Goal: Information Seeking & Learning: Learn about a topic

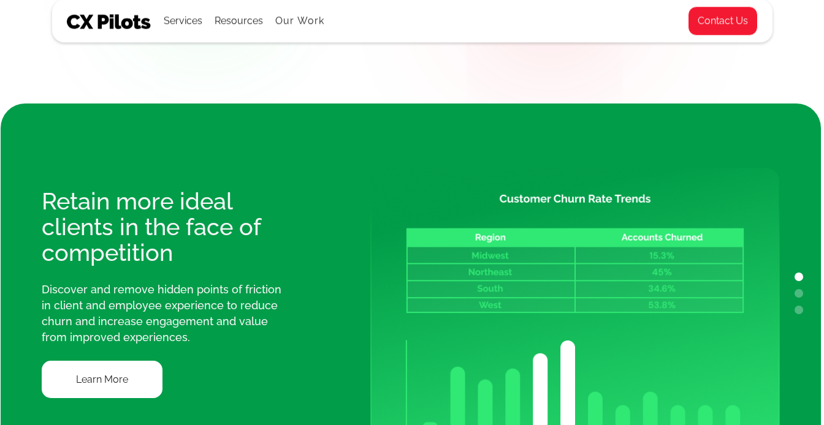
scroll to position [931, 1]
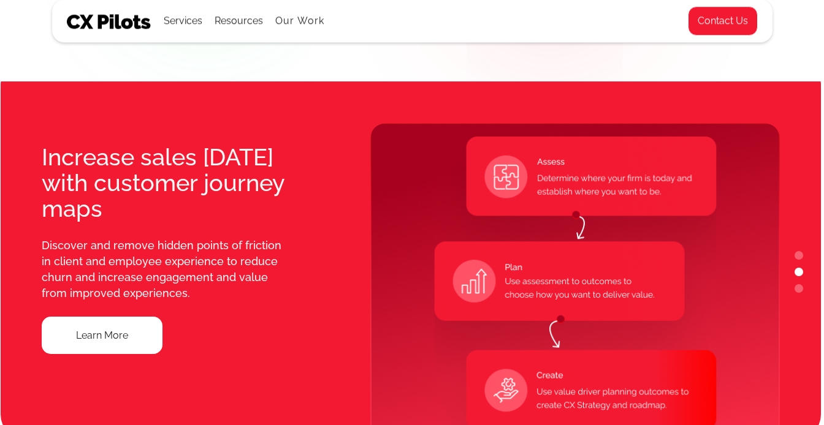
drag, startPoint x: 208, startPoint y: 204, endPoint x: 159, endPoint y: 204, distance: 49.7
click at [159, 204] on div "Increase sales [DATE] with customer journey maps" at bounding box center [167, 183] width 250 height 77
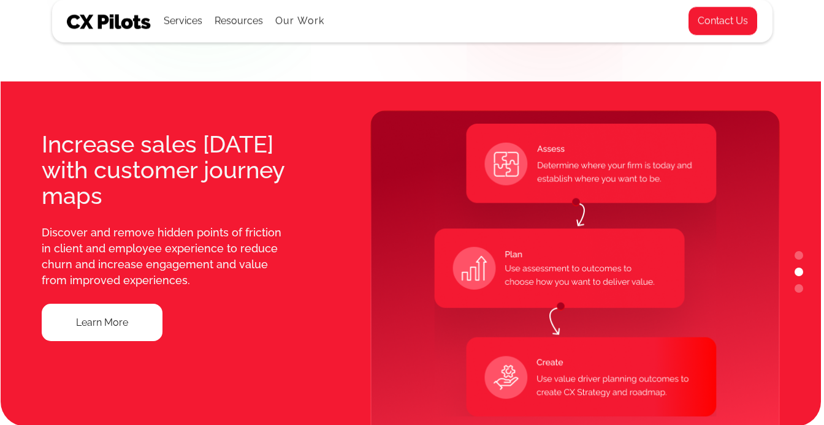
drag, startPoint x: 216, startPoint y: 202, endPoint x: 139, endPoint y: 197, distance: 77.4
click at [139, 197] on div "Increase sales [DATE] with customer journey maps" at bounding box center [167, 170] width 250 height 77
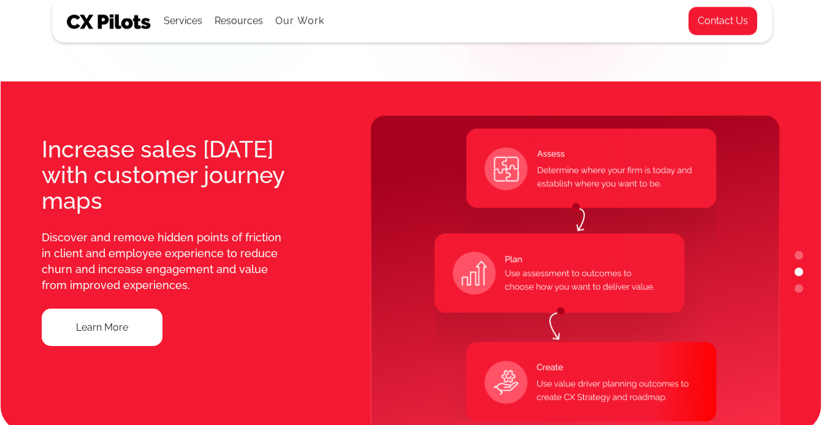
drag, startPoint x: 199, startPoint y: 223, endPoint x: 82, endPoint y: 223, distance: 117.1
click at [82, 223] on div "Increase sales [DATE] with customer journey maps Discover and remove hidden poi…" at bounding box center [165, 241] width 328 height 380
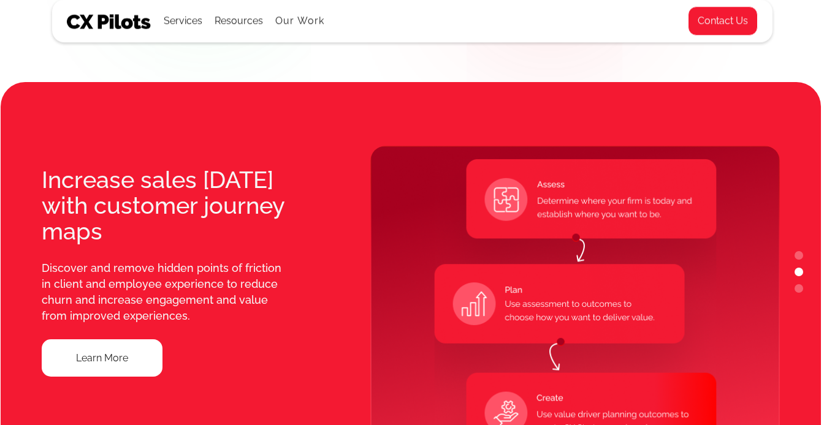
drag, startPoint x: 167, startPoint y: 296, endPoint x: 93, endPoint y: 278, distance: 76.9
click at [93, 278] on div "Discover and remove hidden points of friction in client and employee experience…" at bounding box center [167, 293] width 250 height 64
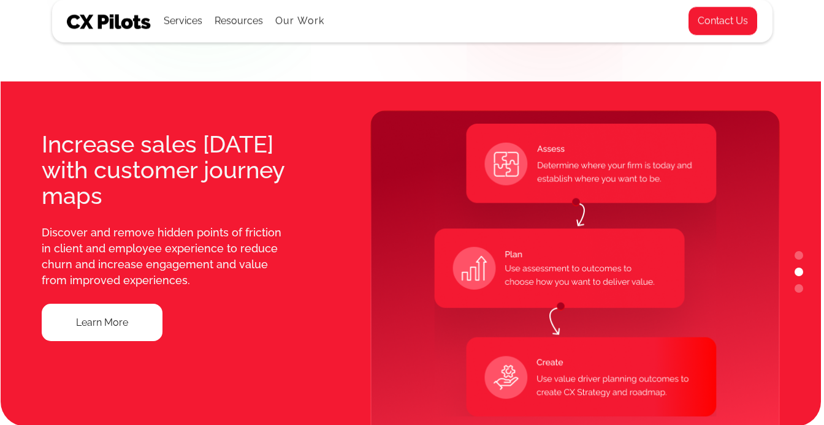
drag, startPoint x: 181, startPoint y: 219, endPoint x: 104, endPoint y: 219, distance: 76.6
click at [104, 219] on div "Increase sales [DATE] with customer journey maps Discover and remove hidden poi…" at bounding box center [165, 237] width 328 height 380
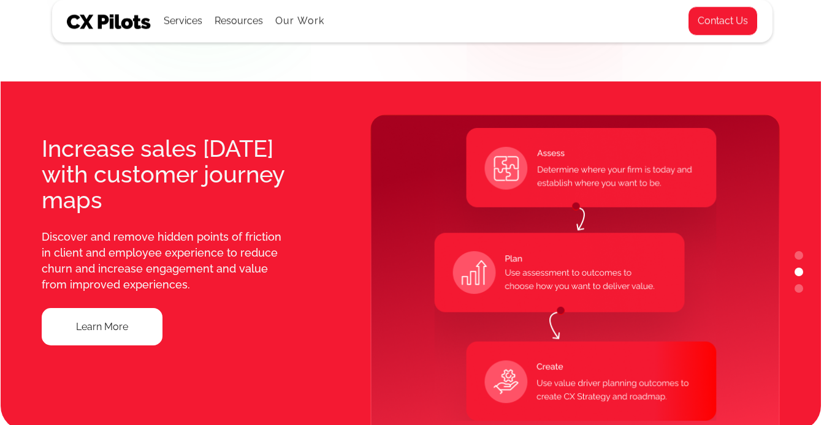
drag, startPoint x: 585, startPoint y: 212, endPoint x: 517, endPoint y: 210, distance: 67.5
click at [517, 210] on img at bounding box center [575, 273] width 410 height 316
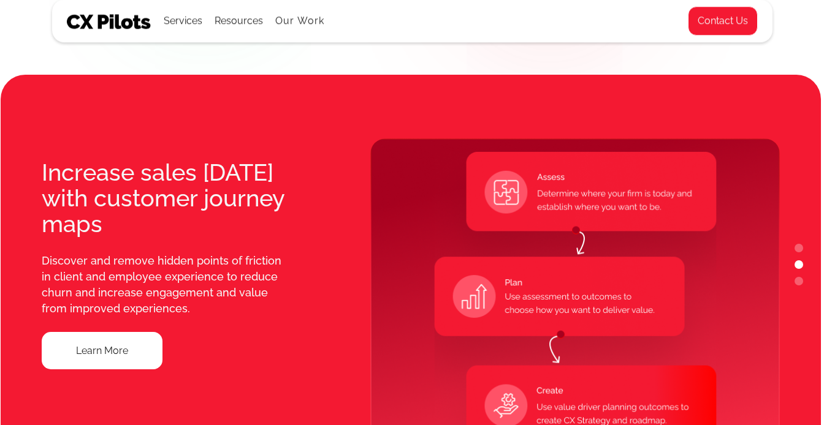
scroll to position [942, 1]
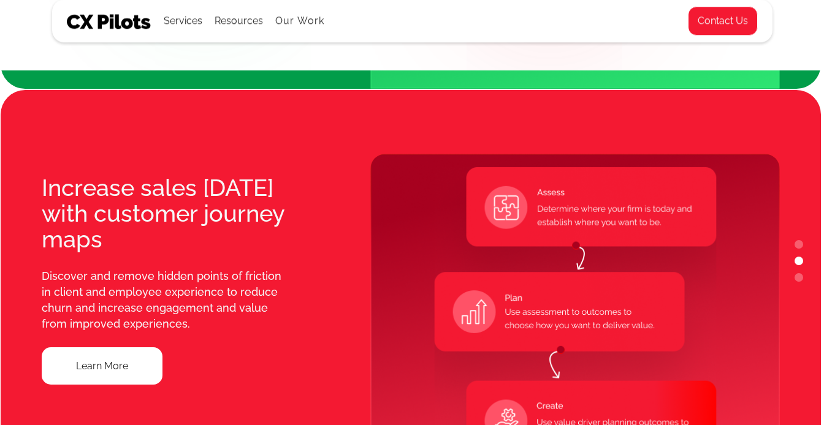
drag, startPoint x: 89, startPoint y: 183, endPoint x: 185, endPoint y: 224, distance: 104.4
click at [185, 224] on div "Increase sales [DATE] with customer journey maps" at bounding box center [167, 213] width 250 height 77
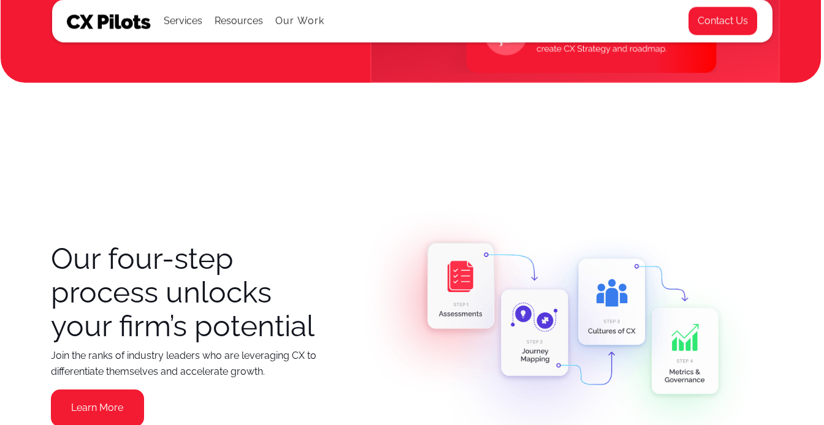
scroll to position [1339, 1]
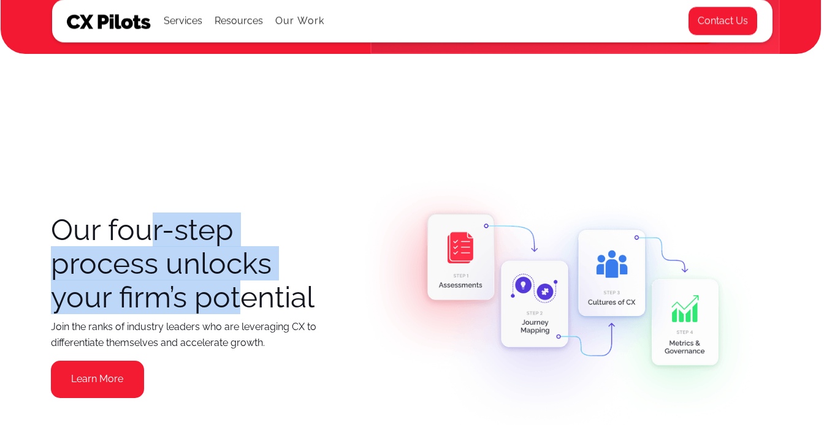
drag, startPoint x: 243, startPoint y: 298, endPoint x: 154, endPoint y: 229, distance: 112.3
click at [154, 229] on h3 "Our four-step process unlocks your firm’s potential" at bounding box center [187, 263] width 273 height 101
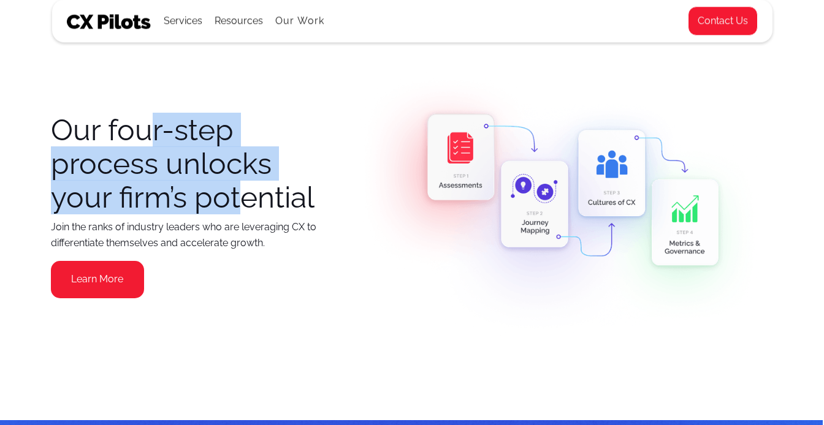
scroll to position [1439, 1]
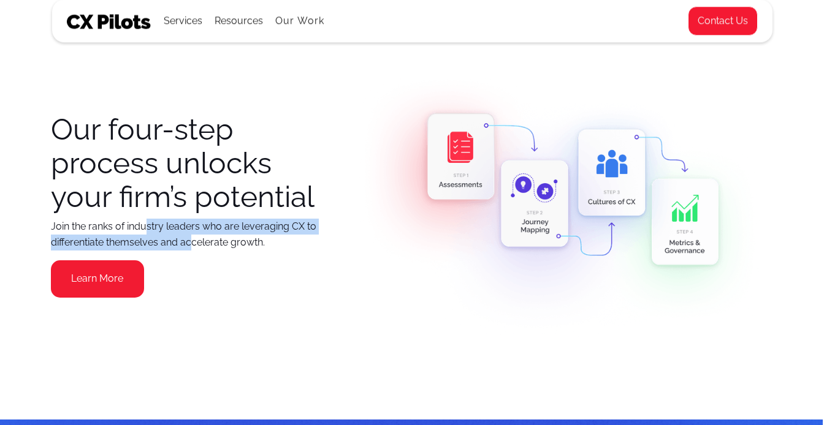
drag, startPoint x: 193, startPoint y: 238, endPoint x: 143, endPoint y: 228, distance: 50.7
click at [143, 228] on p "Join the ranks of industry leaders who are leveraging CX to differentiate thems…" at bounding box center [187, 235] width 273 height 32
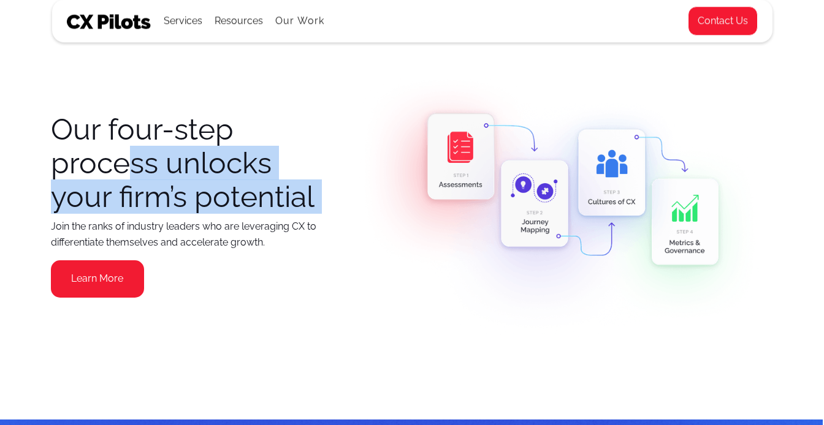
drag, startPoint x: 199, startPoint y: 215, endPoint x: 135, endPoint y: 162, distance: 82.3
click at [135, 162] on div "Our four-step process unlocks your firm’s potential Join the ranks of industry …" at bounding box center [193, 205] width 285 height 185
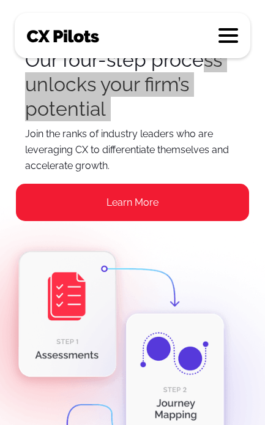
scroll to position [1086, 0]
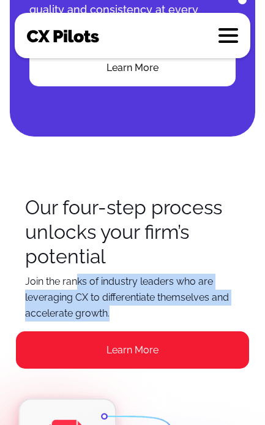
drag, startPoint x: 126, startPoint y: 309, endPoint x: 76, endPoint y: 284, distance: 55.7
click at [76, 284] on p "Join the ranks of industry leaders who are leveraging CX to differentiate thems…" at bounding box center [133, 298] width 234 height 48
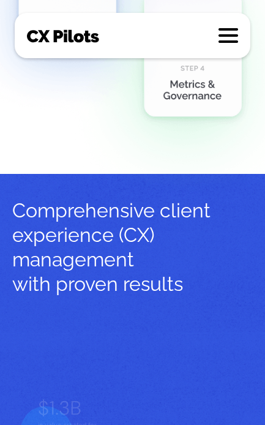
scroll to position [1775, 0]
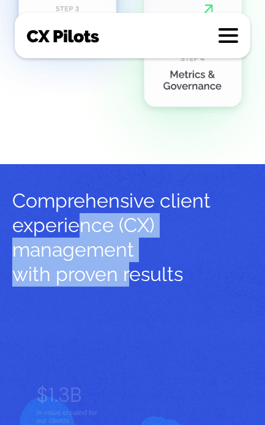
drag, startPoint x: 133, startPoint y: 273, endPoint x: 74, endPoint y: 213, distance: 85.0
click at [74, 213] on h2 "Comprehensive client experience (CX) management with proven results" at bounding box center [132, 238] width 241 height 98
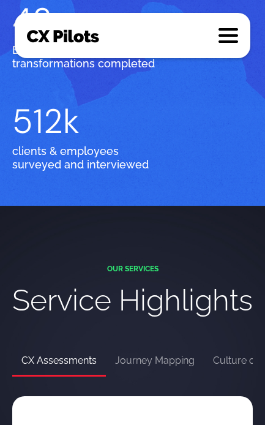
scroll to position [2199, 0]
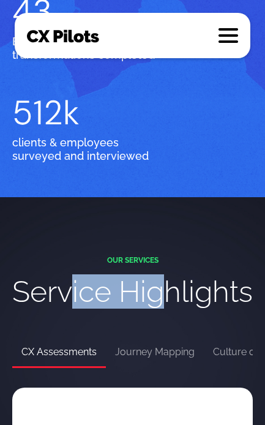
drag, startPoint x: 170, startPoint y: 303, endPoint x: 67, endPoint y: 293, distance: 103.5
click at [67, 293] on h3 "Service Highlights" at bounding box center [132, 292] width 241 height 34
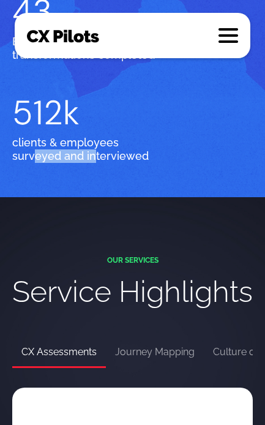
drag, startPoint x: 91, startPoint y: 160, endPoint x: 33, endPoint y: 156, distance: 57.7
click at [33, 156] on div "clients & employees surveyed and interviewed" at bounding box center [81, 149] width 138 height 27
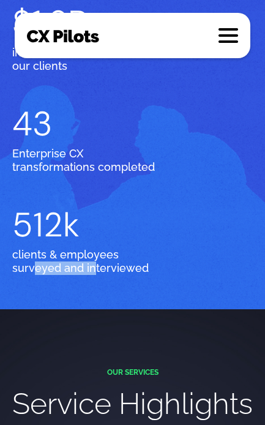
scroll to position [2084, 0]
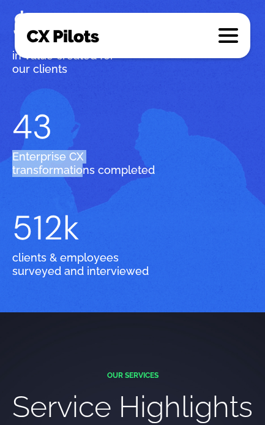
drag, startPoint x: 78, startPoint y: 172, endPoint x: 0, endPoint y: 161, distance: 79.3
click at [0, 161] on div "Comprehensive client experience (CX) management with proven results $1.3B in va…" at bounding box center [132, 84] width 265 height 457
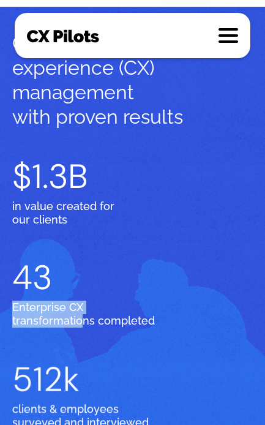
scroll to position [1932, 0]
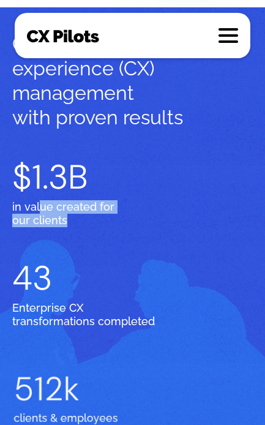
drag, startPoint x: 73, startPoint y: 221, endPoint x: 41, endPoint y: 202, distance: 36.8
click at [41, 202] on div "in value created for our clients" at bounding box center [72, 213] width 121 height 27
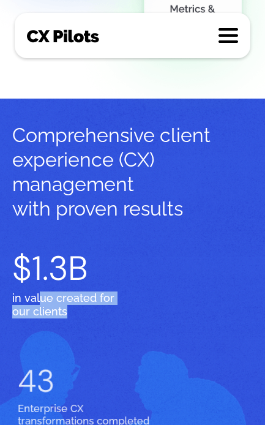
scroll to position [1838, 0]
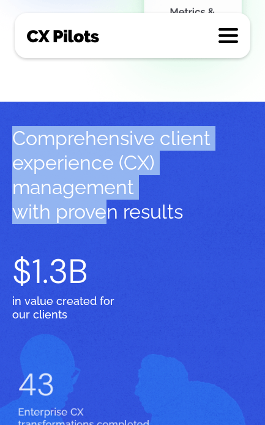
drag, startPoint x: 105, startPoint y: 216, endPoint x: 48, endPoint y: 121, distance: 111.1
click at [48, 121] on div "Comprehensive client experience (CX) management with proven results" at bounding box center [132, 174] width 241 height 144
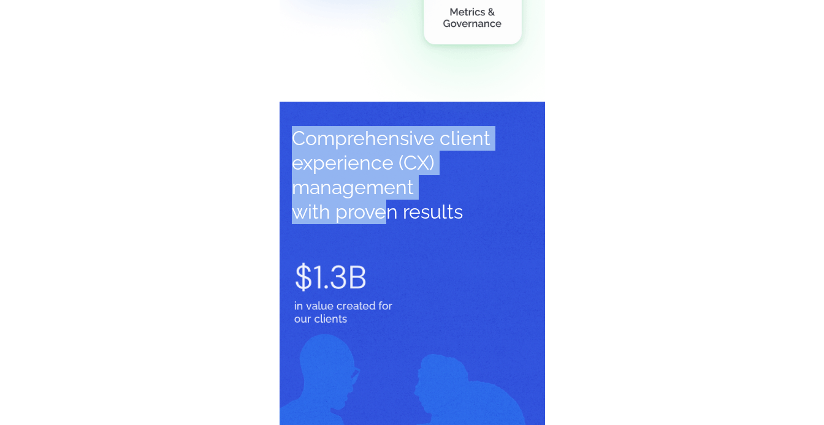
scroll to position [1912, 0]
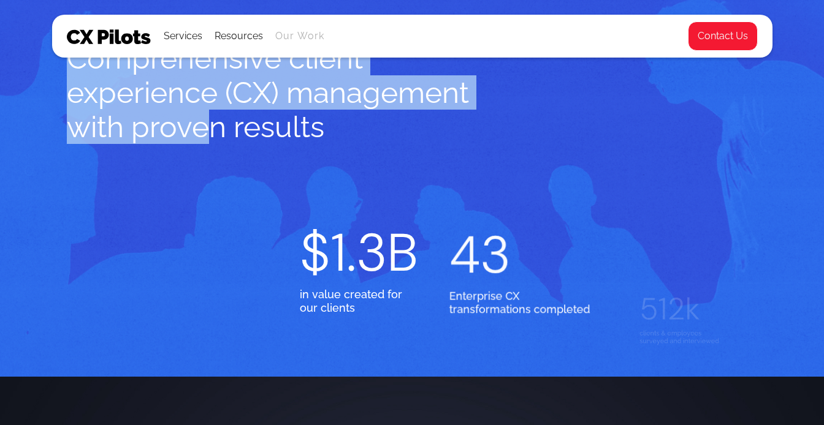
click at [289, 40] on link "Our Work" at bounding box center [300, 36] width 50 height 11
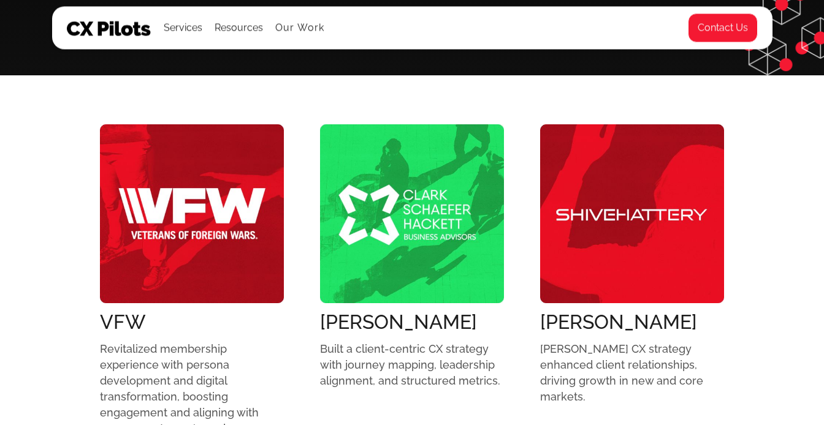
scroll to position [347, 0]
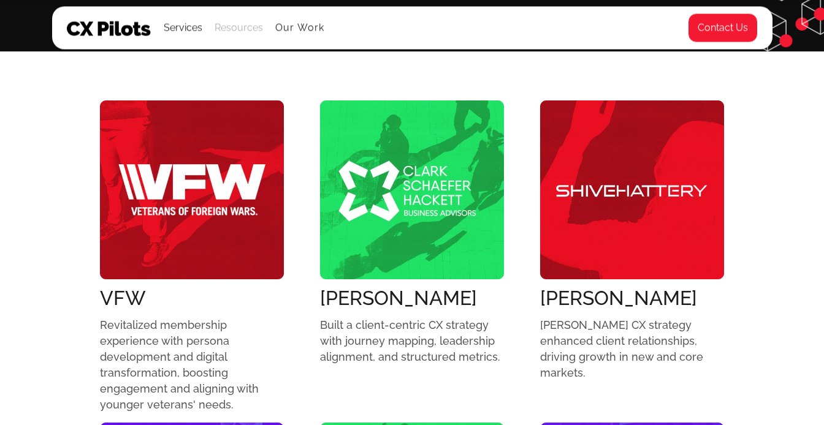
click at [252, 31] on div "Resources" at bounding box center [239, 28] width 48 height 17
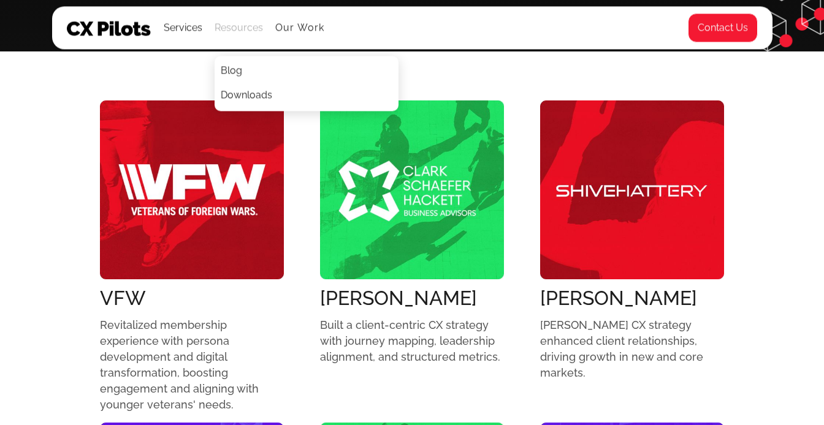
click at [250, 25] on div "Resources" at bounding box center [239, 28] width 48 height 17
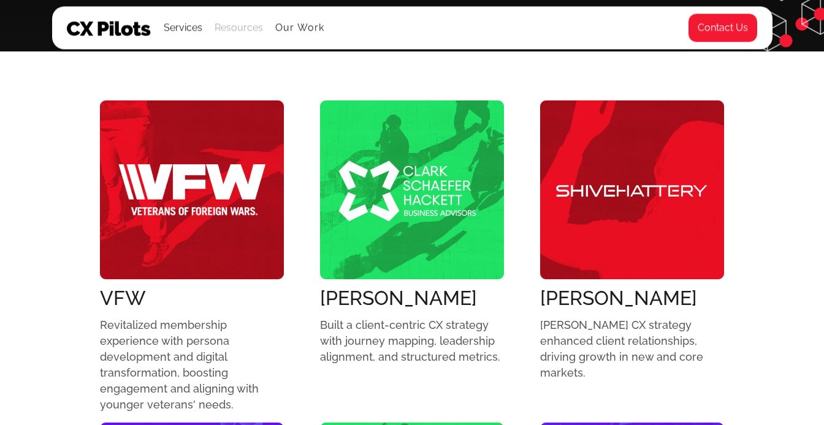
click at [248, 32] on div "Resources" at bounding box center [239, 28] width 48 height 17
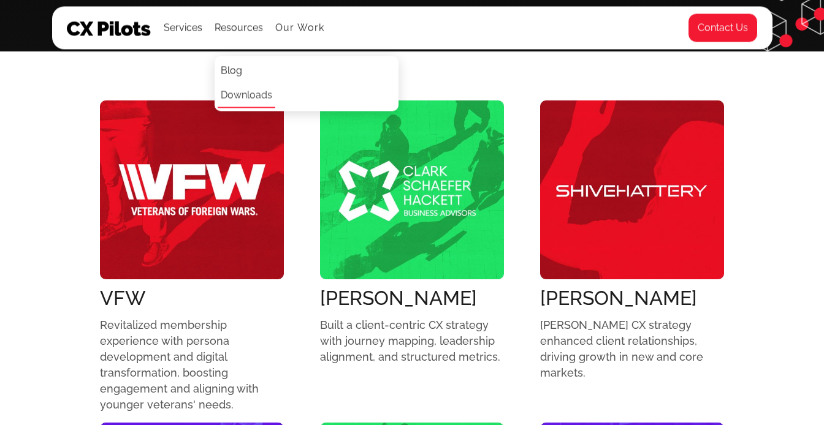
click at [235, 91] on link "Downloads" at bounding box center [247, 96] width 58 height 25
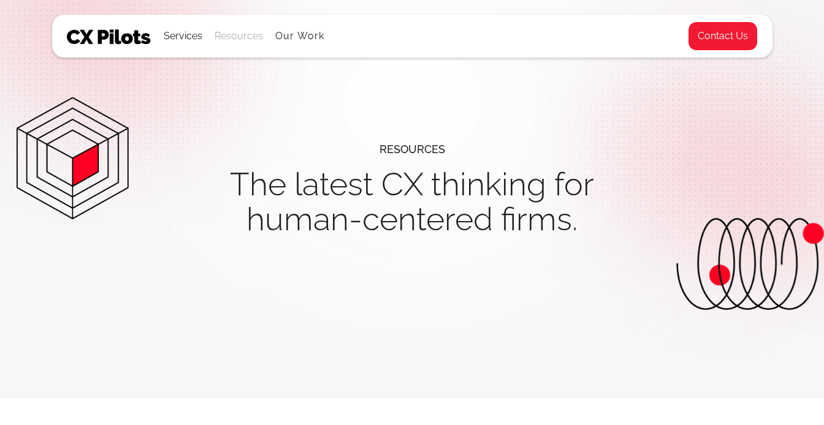
click at [231, 42] on div "Resources" at bounding box center [239, 36] width 48 height 17
click at [208, 37] on ul "Services All Services CX Assessments Journey Mapping Cultures of CX Metrics & G…" at bounding box center [244, 36] width 161 height 42
click at [196, 36] on div "Services" at bounding box center [183, 36] width 39 height 17
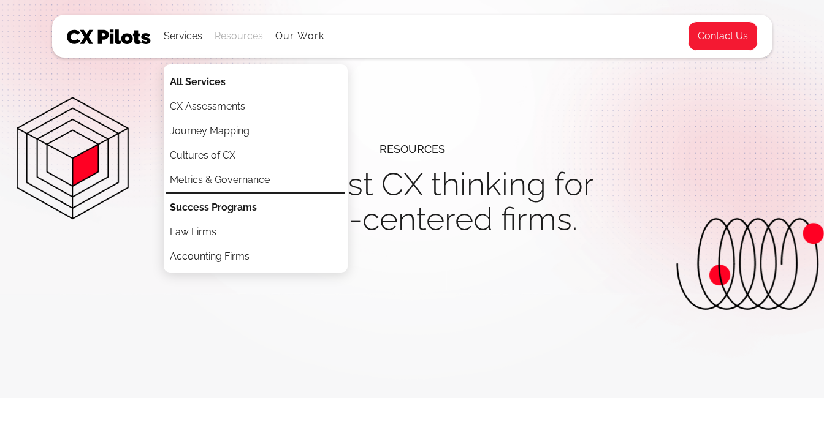
click at [227, 42] on div "Resources" at bounding box center [239, 36] width 48 height 17
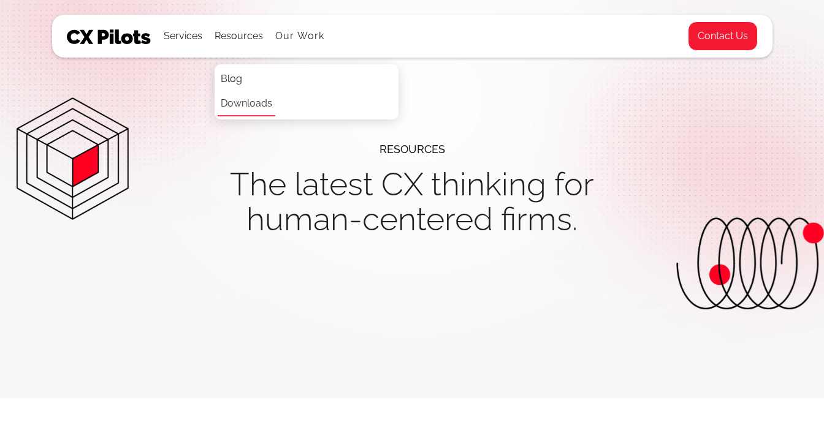
scroll to position [17, 0]
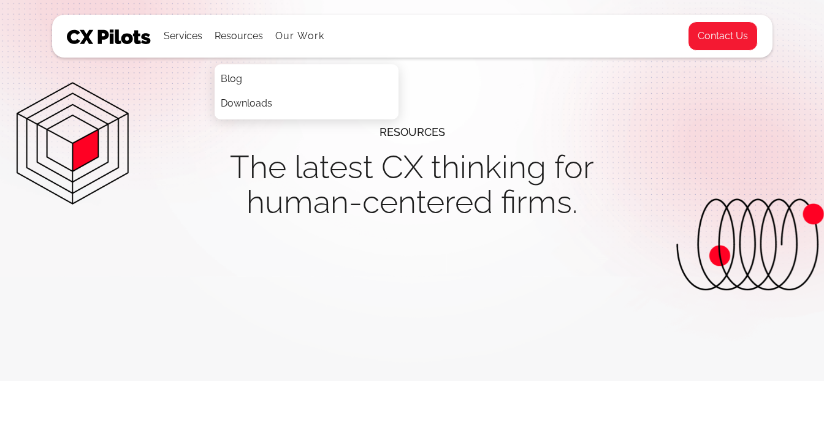
click at [204, 141] on div "resources The latest CX thinking for human-centered firms." at bounding box center [412, 182] width 824 height 398
click at [112, 38] on img at bounding box center [109, 36] width 85 height 15
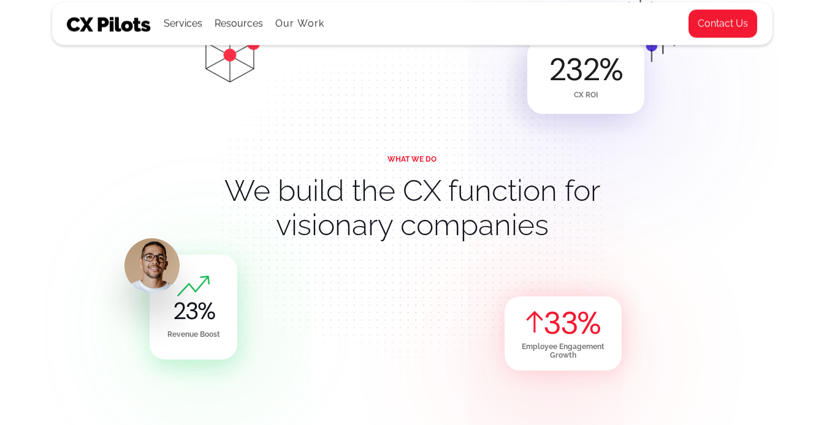
scroll to position [579, 0]
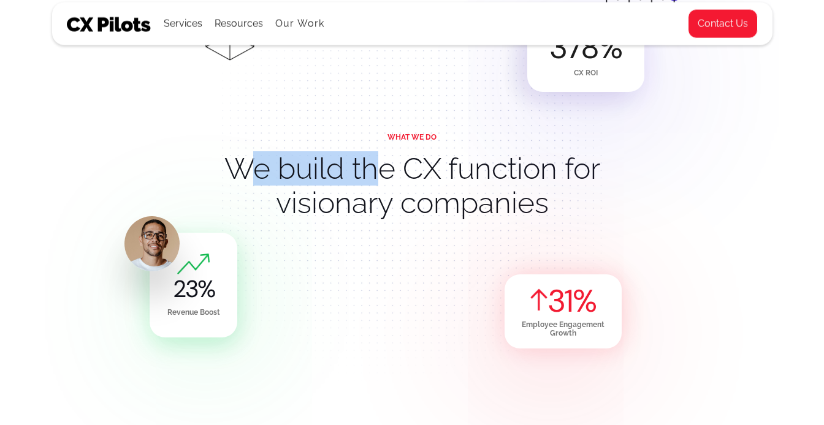
drag, startPoint x: 250, startPoint y: 158, endPoint x: 381, endPoint y: 159, distance: 131.2
click at [381, 159] on h2 "We build the CX function for visionary companies" at bounding box center [412, 185] width 386 height 69
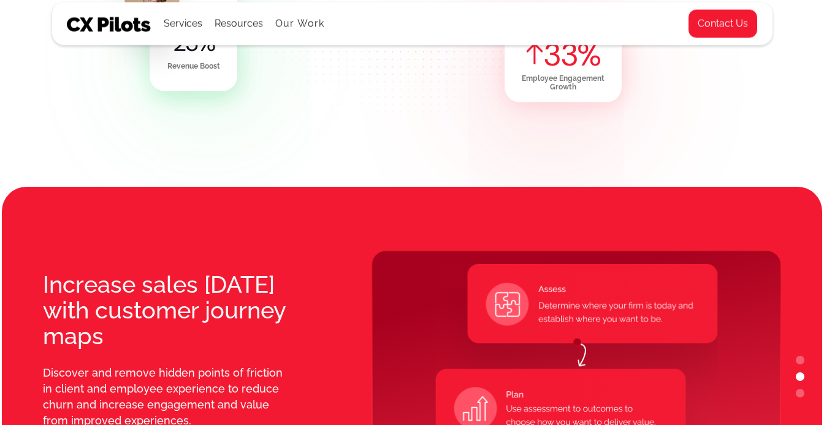
scroll to position [1034, 0]
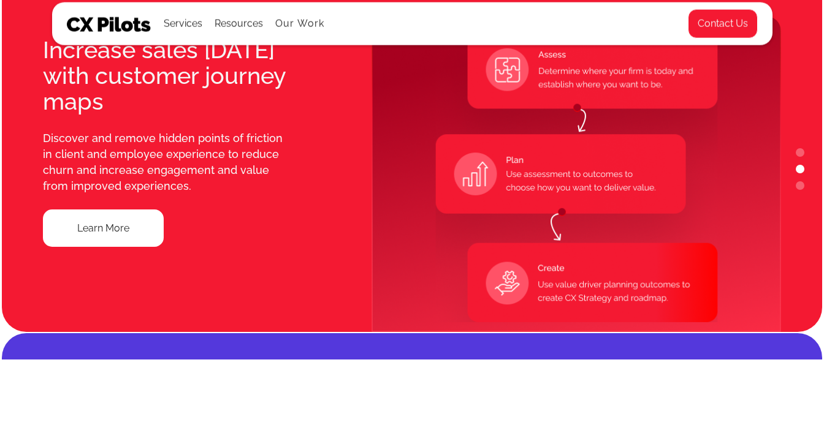
drag, startPoint x: 225, startPoint y: 112, endPoint x: 164, endPoint y: 90, distance: 64.4
click at [164, 90] on div "Increase sales [DATE] with customer journey maps" at bounding box center [168, 75] width 250 height 77
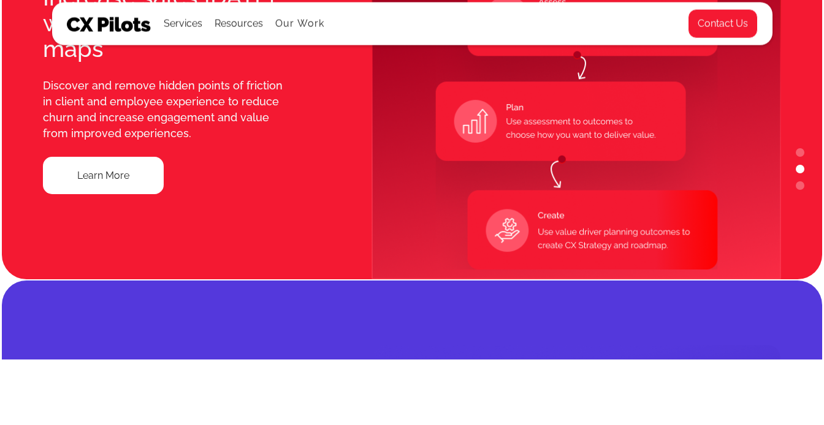
drag, startPoint x: 183, startPoint y: 136, endPoint x: 42, endPoint y: 133, distance: 141.0
click at [42, 133] on div "Increase sales [DATE] with customer journey maps Discover and remove hidden poi…" at bounding box center [166, 89] width 328 height 380
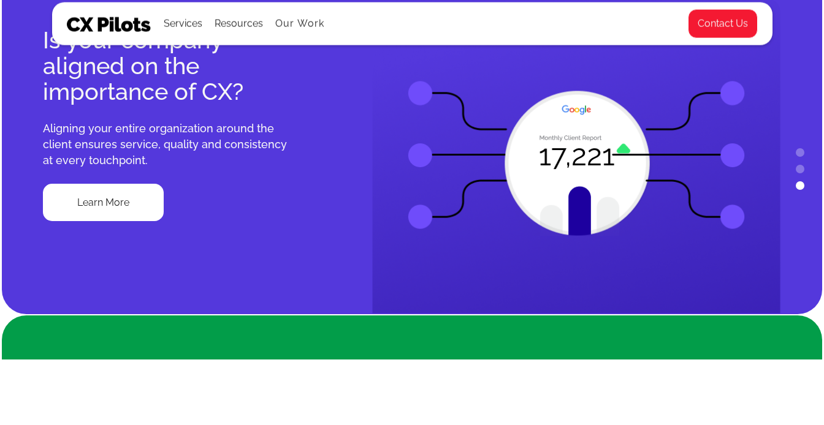
drag, startPoint x: 206, startPoint y: 178, endPoint x: 109, endPoint y: 137, distance: 105.8
click at [109, 137] on div "Aligning your entire organization around the client ensures service, quality an…" at bounding box center [168, 145] width 250 height 48
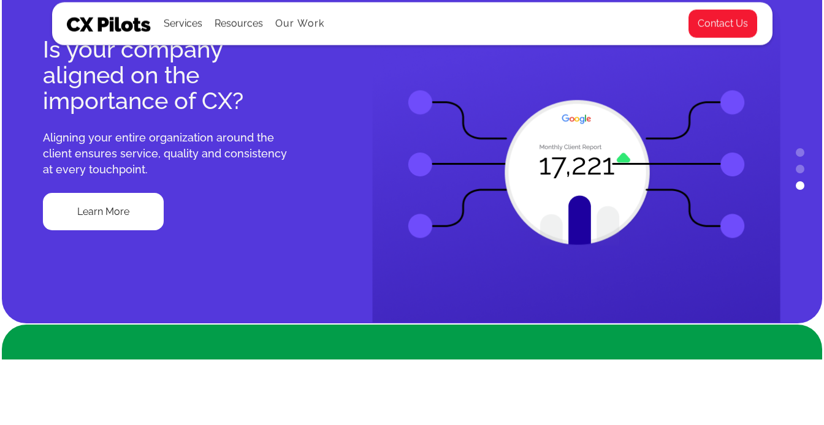
drag, startPoint x: 227, startPoint y: 177, endPoint x: 150, endPoint y: 173, distance: 77.4
click at [150, 173] on div "Aligning your entire organization around the client ensures service, quality an…" at bounding box center [168, 154] width 250 height 48
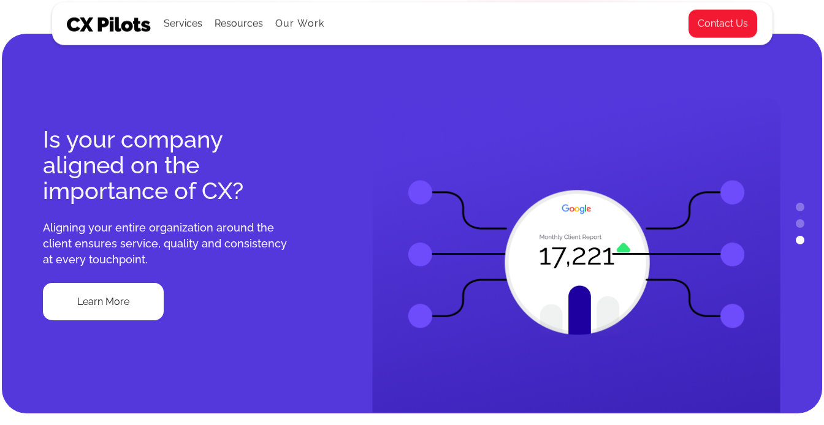
scroll to position [913, 0]
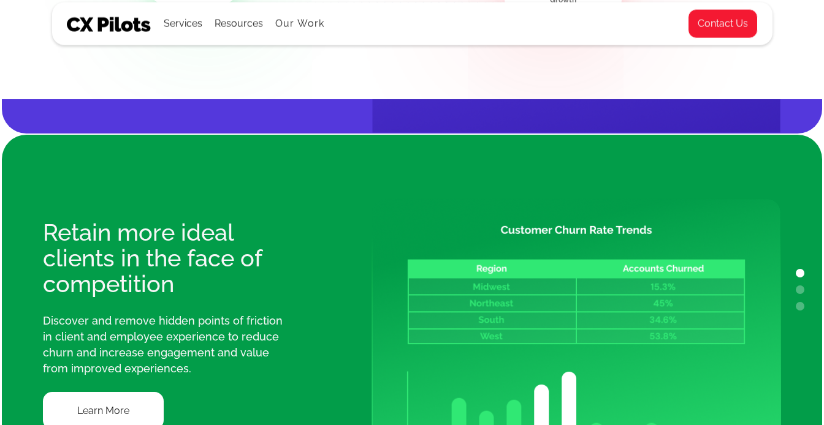
drag, startPoint x: 139, startPoint y: 204, endPoint x: 213, endPoint y: 204, distance: 74.2
click at [213, 204] on div "Retain more ideal clients in the face of competition Discover and remove hidden…" at bounding box center [166, 325] width 328 height 380
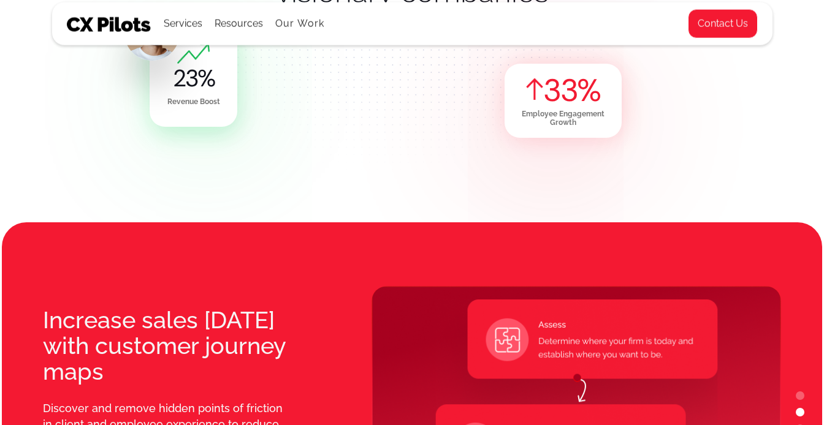
scroll to position [878, 0]
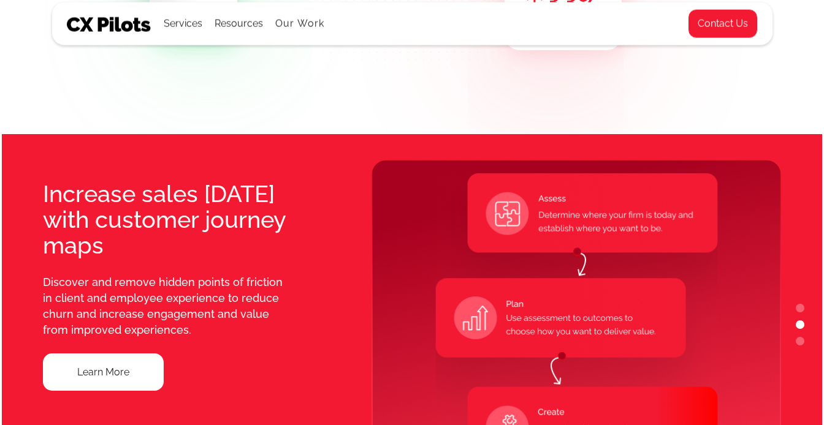
drag, startPoint x: 225, startPoint y: 291, endPoint x: 140, endPoint y: 263, distance: 89.2
click at [140, 263] on div "Increase sales [DATE] with customer journey maps Discover and remove hidden poi…" at bounding box center [166, 286] width 328 height 380
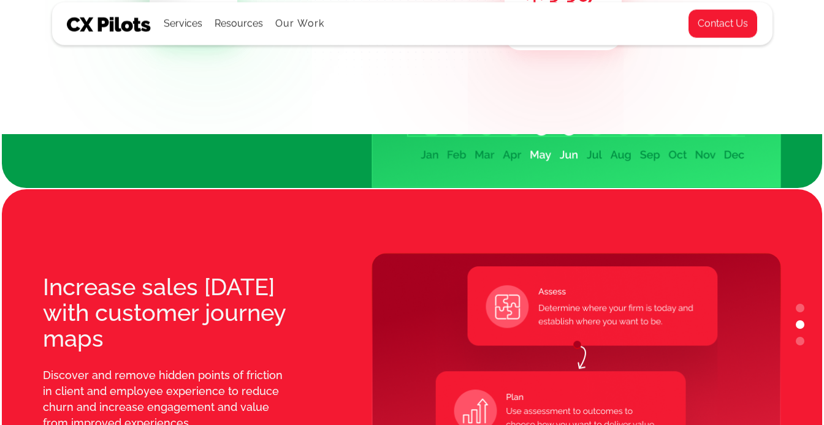
drag, startPoint x: 101, startPoint y: 305, endPoint x: 219, endPoint y: 305, distance: 117.7
click at [219, 305] on div "Increase sales [DATE] with customer journey maps Discover and remove hidden poi…" at bounding box center [166, 379] width 328 height 380
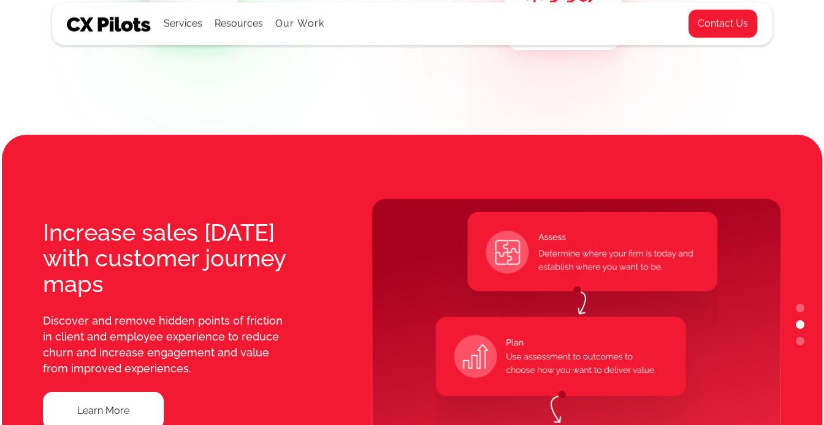
scroll to position [906, 0]
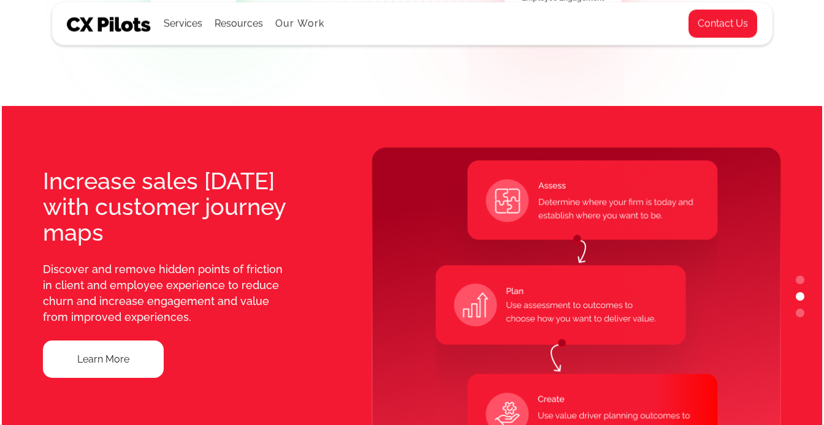
drag, startPoint x: 603, startPoint y: 232, endPoint x: 551, endPoint y: 220, distance: 53.5
click at [551, 220] on img at bounding box center [577, 305] width 410 height 316
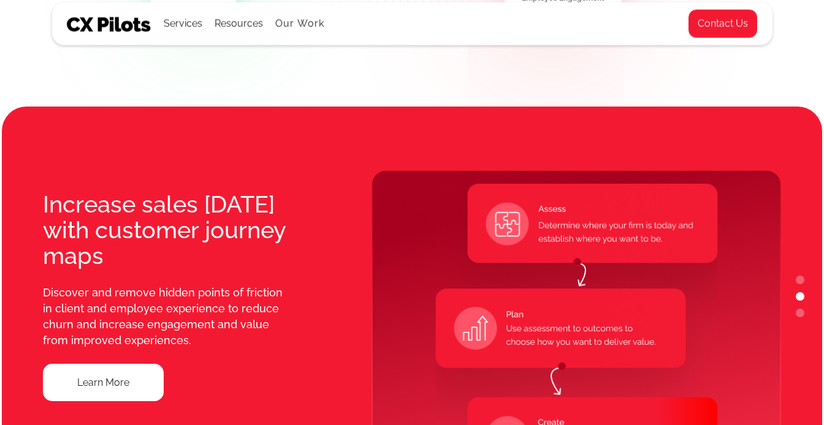
click at [801, 315] on button "3" at bounding box center [800, 313] width 9 height 9
